Goal: Use online tool/utility: Utilize a website feature to perform a specific function

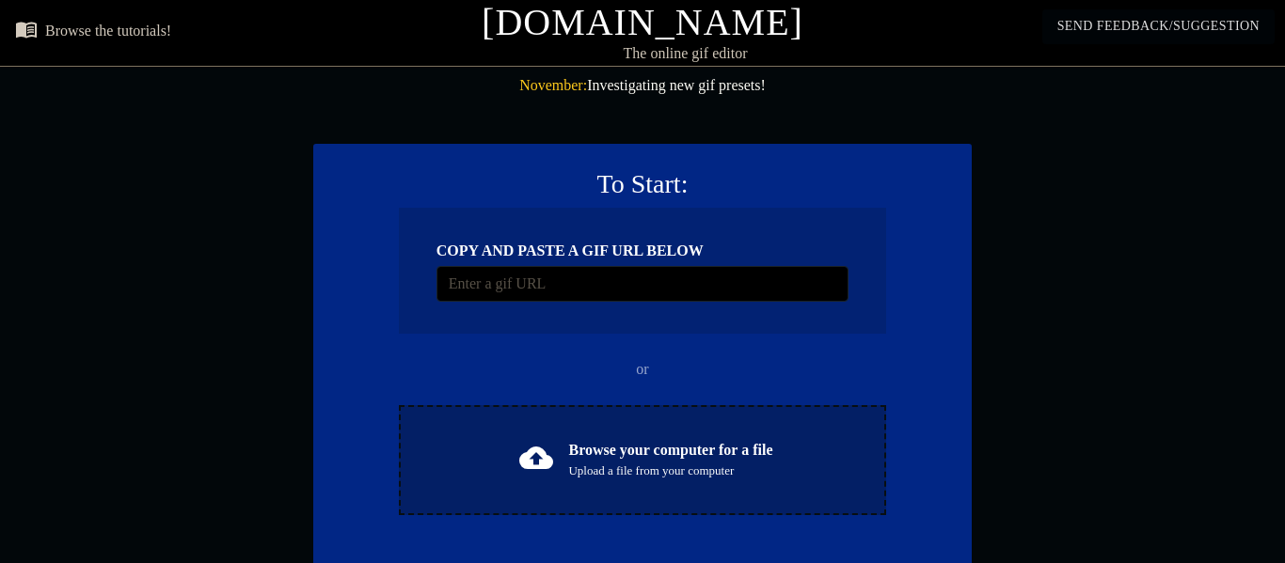
click at [724, 439] on div "Browse your computer for a file Upload a file from your computer" at bounding box center [670, 459] width 204 height 41
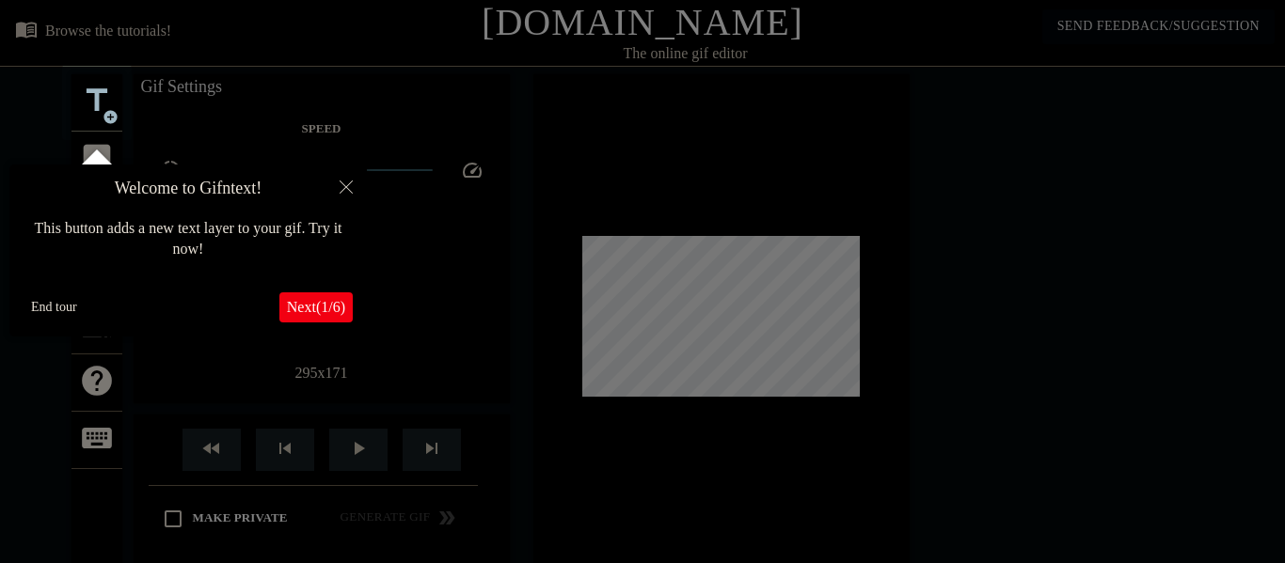
scroll to position [46, 0]
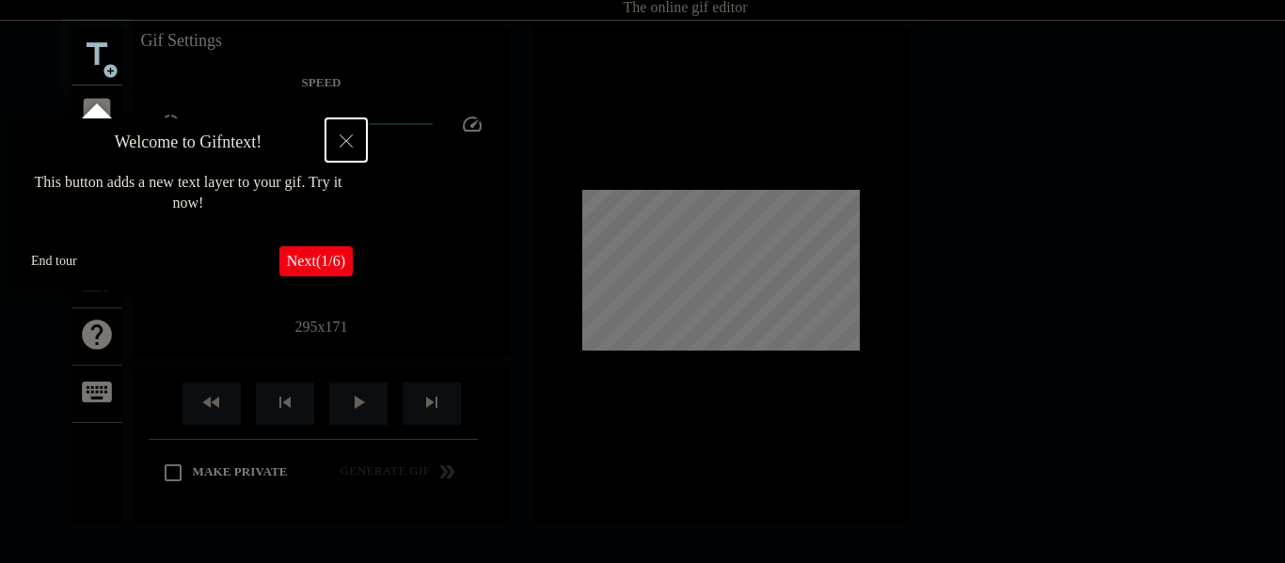
click at [341, 144] on icon "Close" at bounding box center [345, 140] width 13 height 13
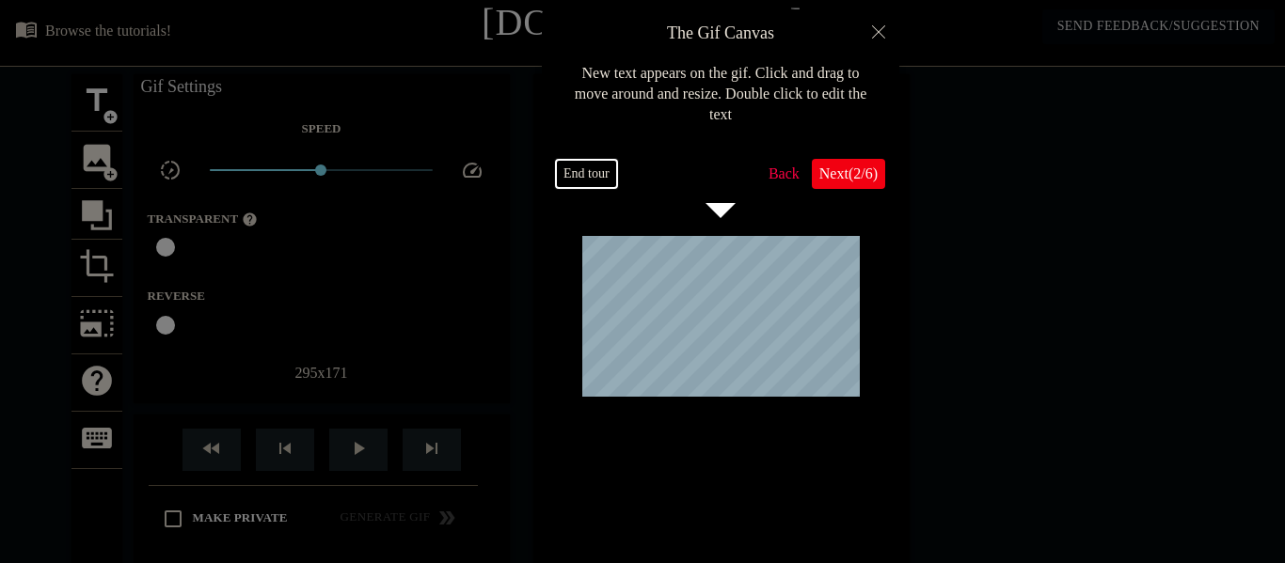
click at [591, 168] on button "End tour" at bounding box center [586, 174] width 61 height 28
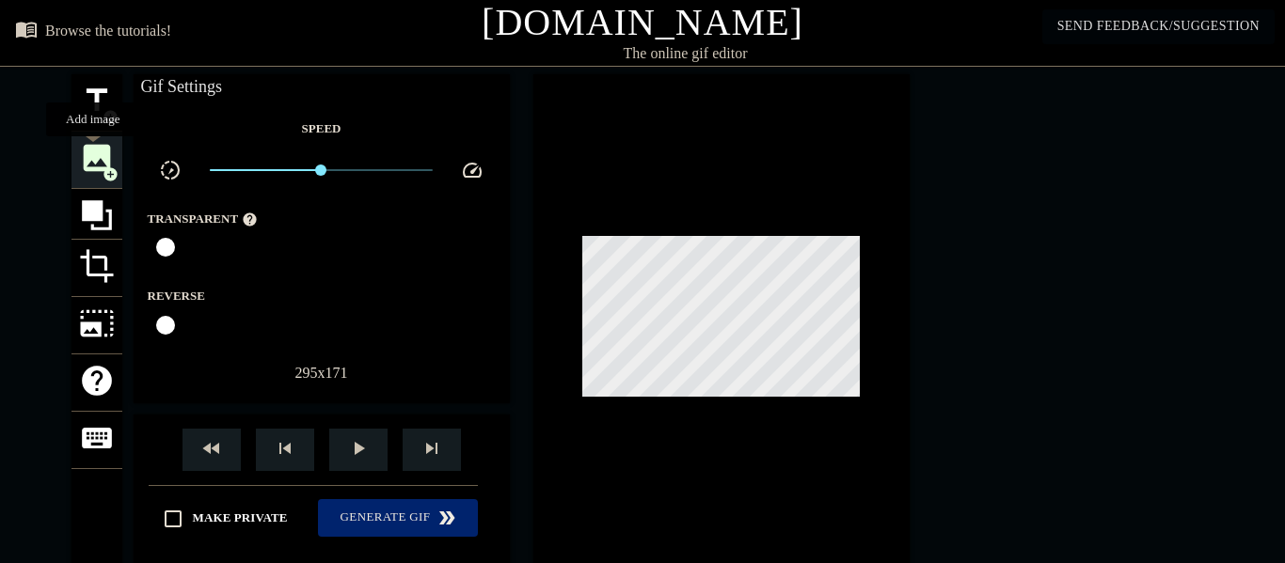
click at [96, 150] on span "image" at bounding box center [97, 158] width 36 height 36
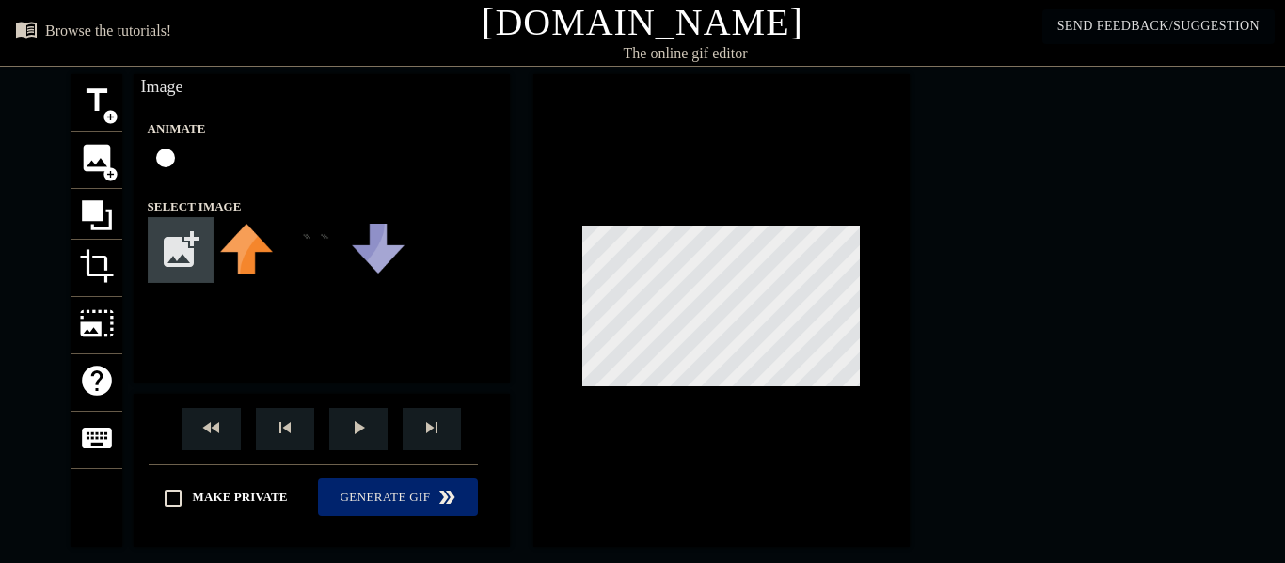
click at [204, 230] on input "file" at bounding box center [181, 250] width 64 height 64
type input "C:\fakepath\test (3) (1).png"
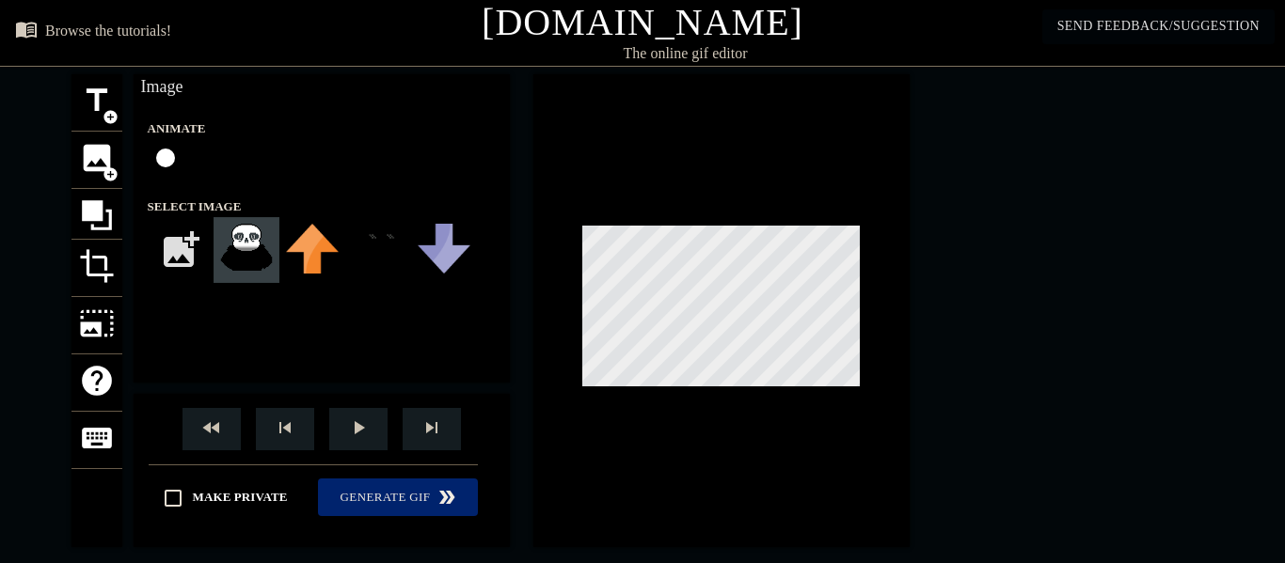
click at [242, 265] on img at bounding box center [246, 247] width 53 height 47
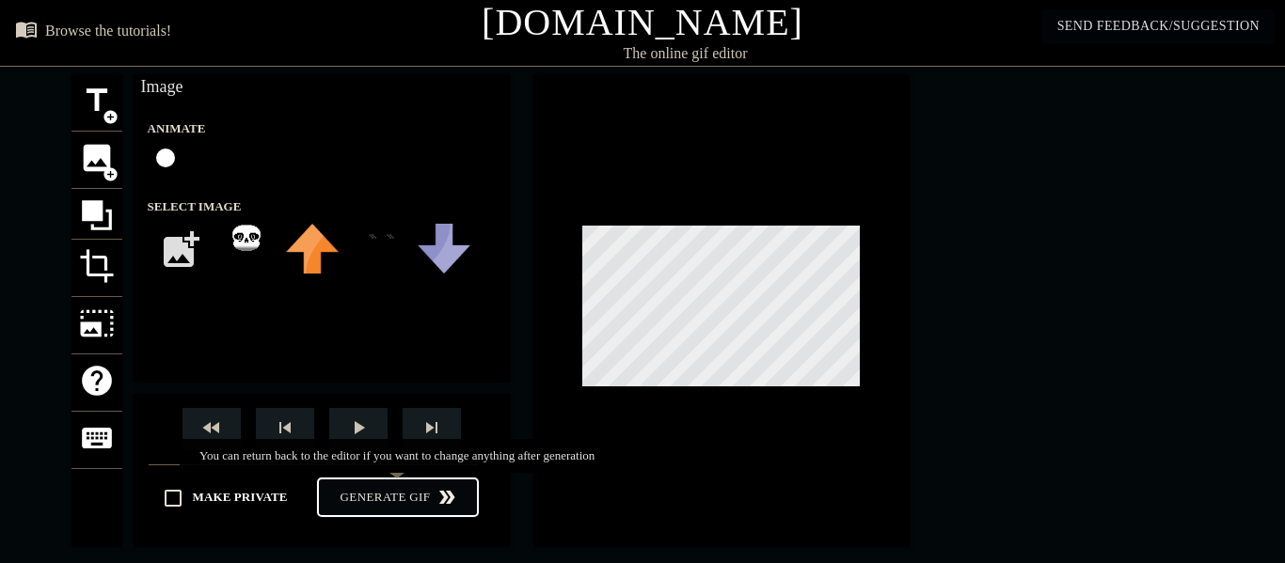
click at [434, 486] on div "Make Private Generate Gif double_arrow" at bounding box center [313, 502] width 329 height 74
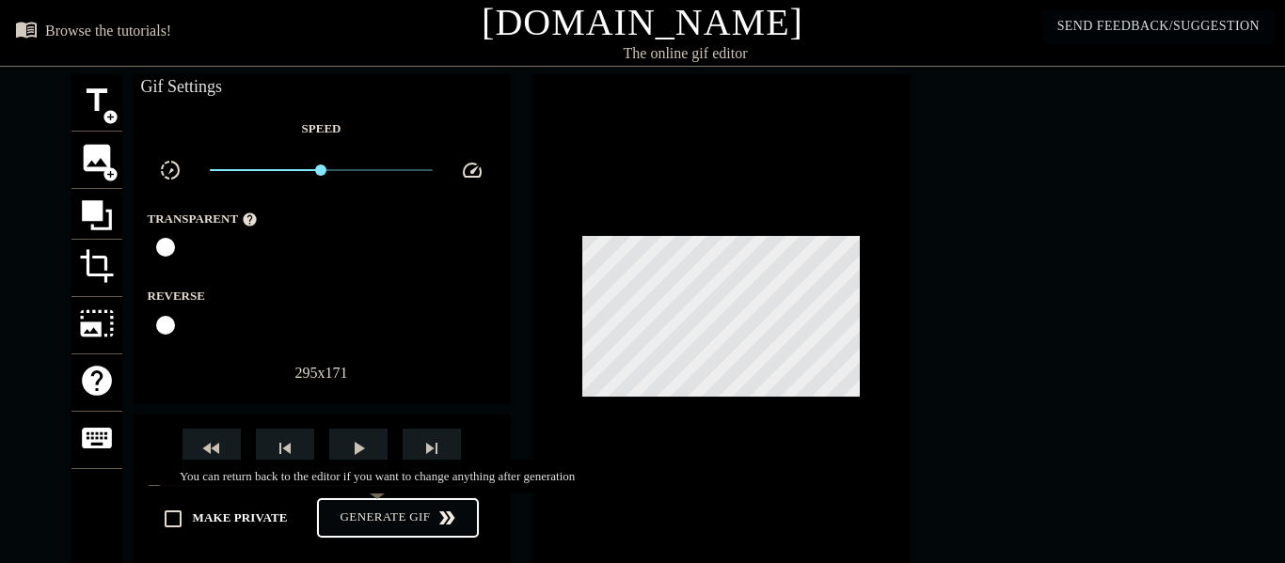
click at [414, 507] on span "Generate Gif double_arrow" at bounding box center [397, 518] width 145 height 23
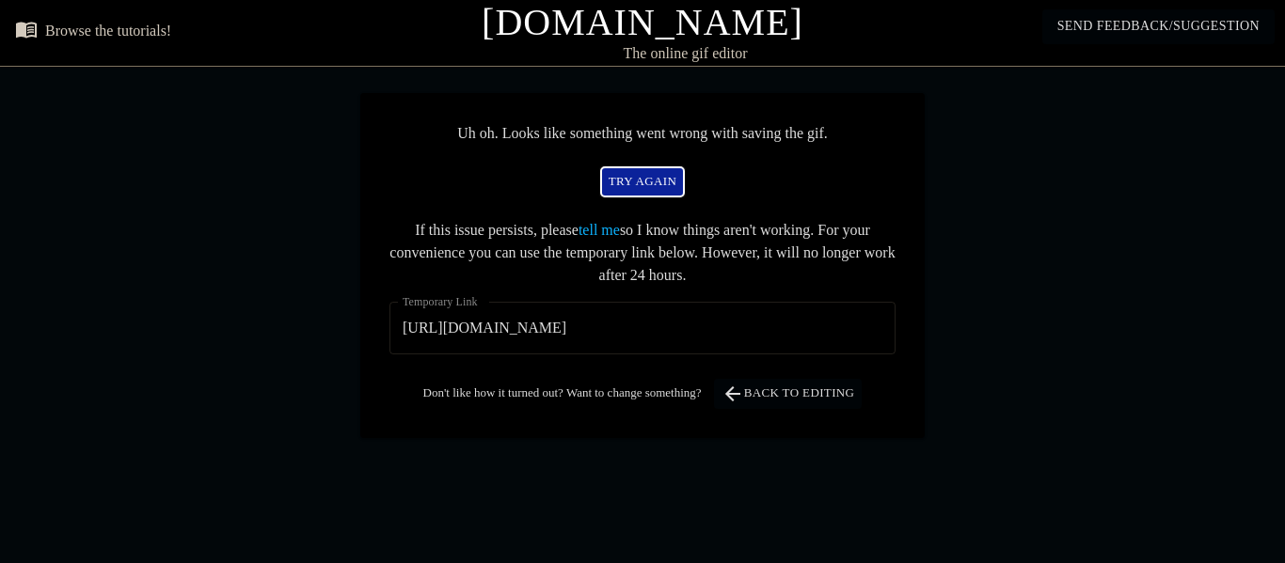
click at [648, 189] on span "try again" at bounding box center [642, 182] width 69 height 22
